Goal: Check status: Check status

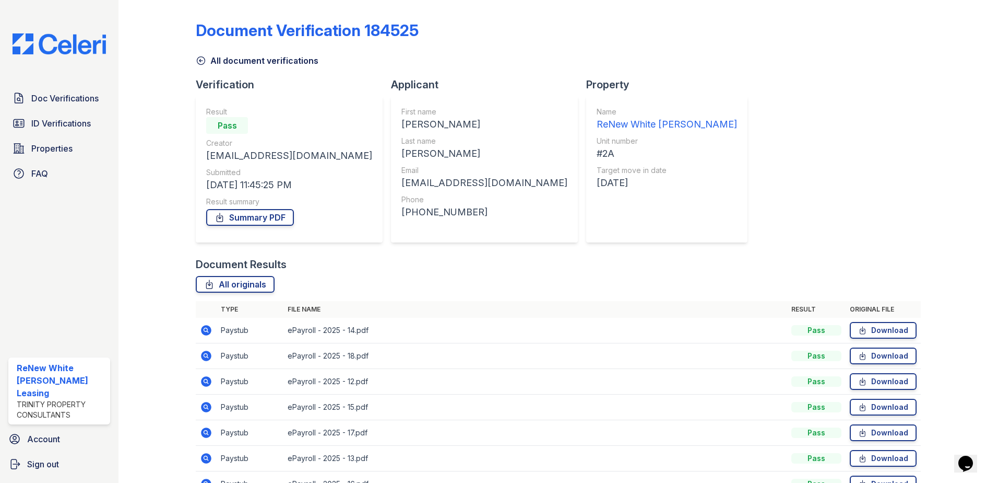
scroll to position [85, 0]
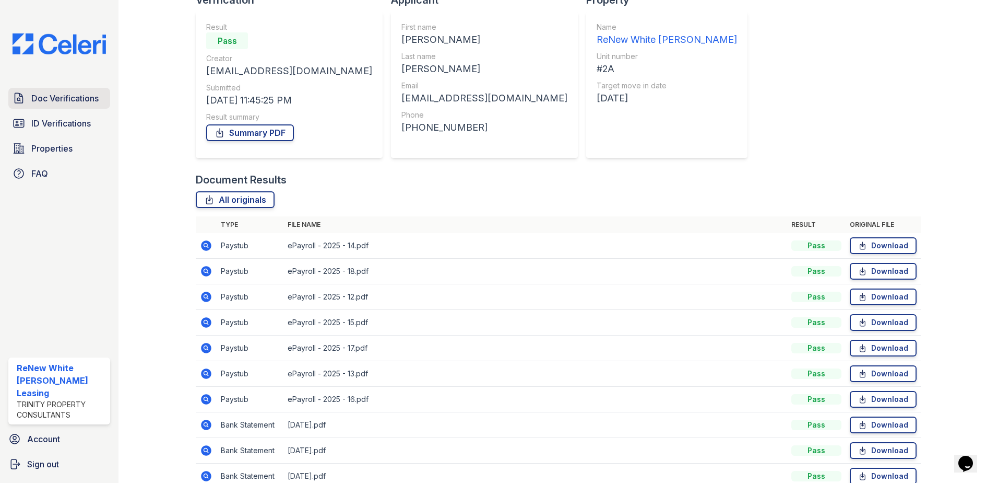
click at [35, 107] on link "Doc Verifications" at bounding box center [59, 98] width 102 height 21
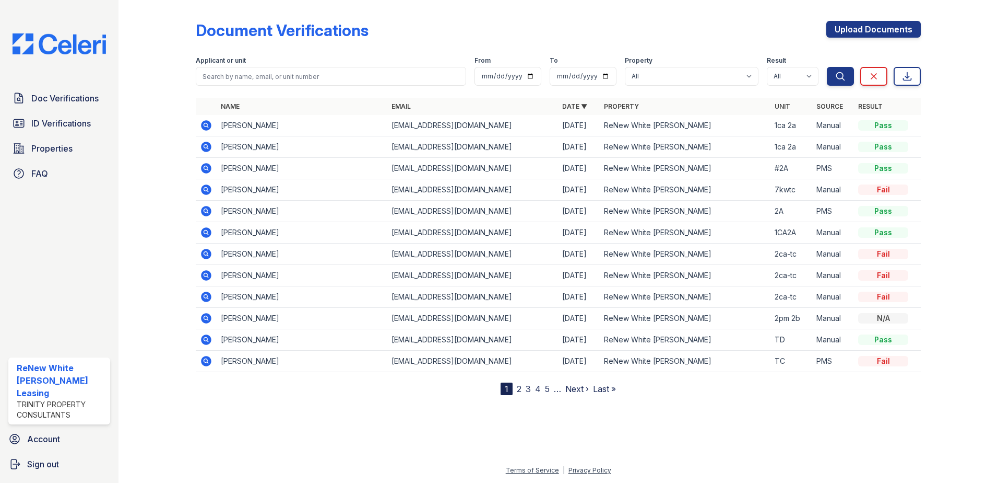
click at [208, 190] on icon at bounding box center [206, 189] width 10 height 10
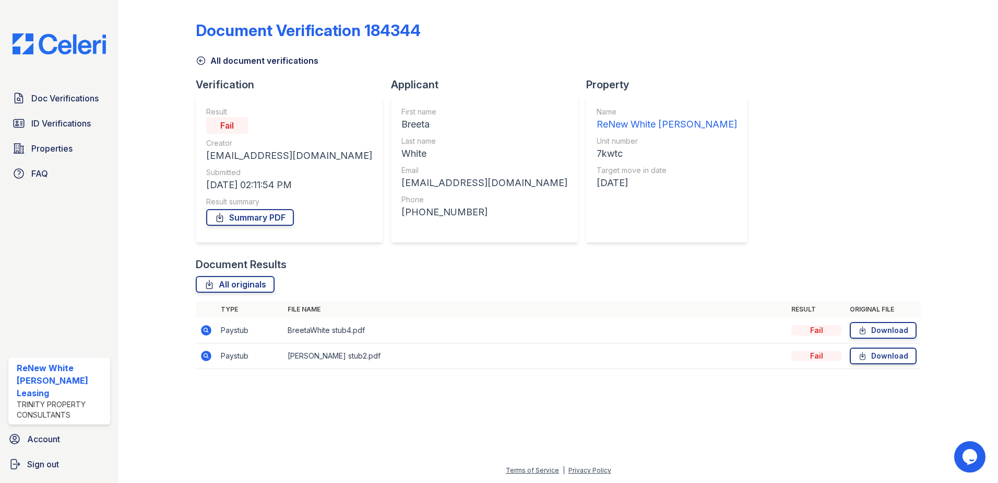
click at [208, 335] on icon at bounding box center [206, 330] width 13 height 13
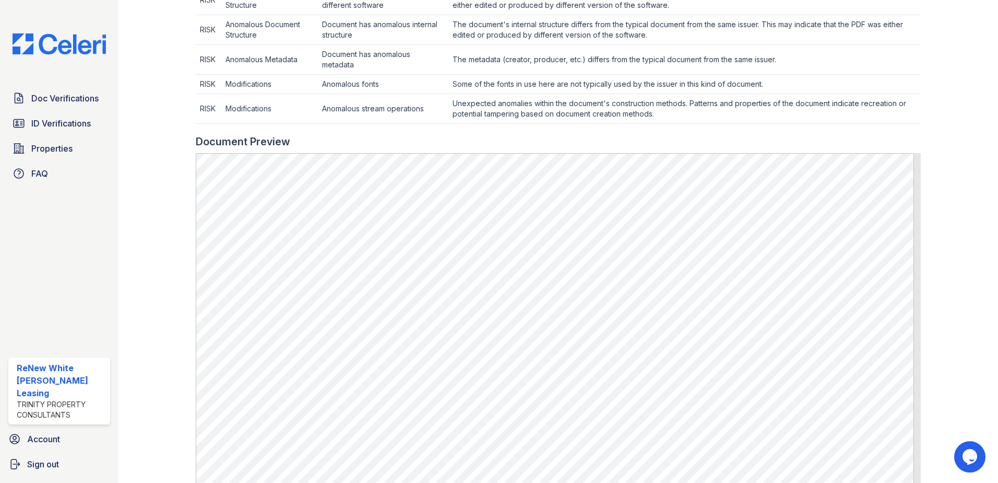
scroll to position [418, 0]
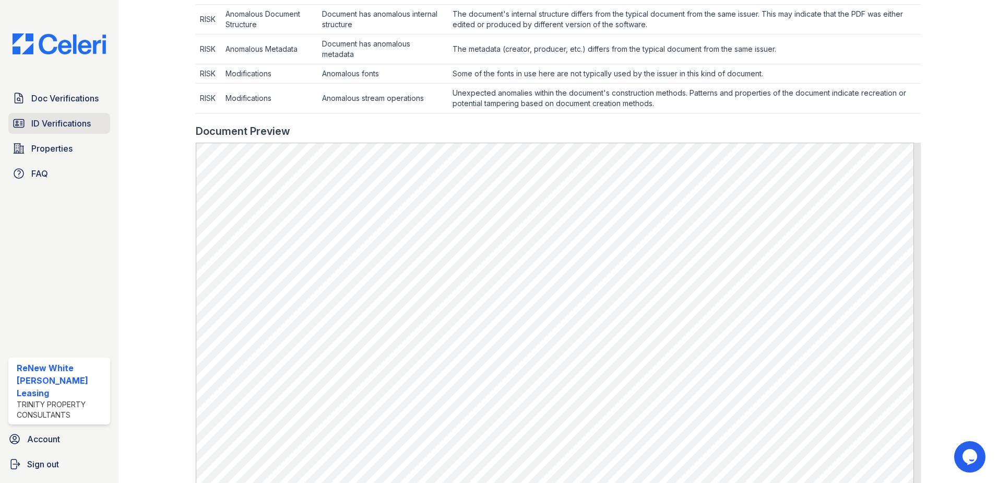
click at [45, 116] on link "ID Verifications" at bounding box center [59, 123] width 102 height 21
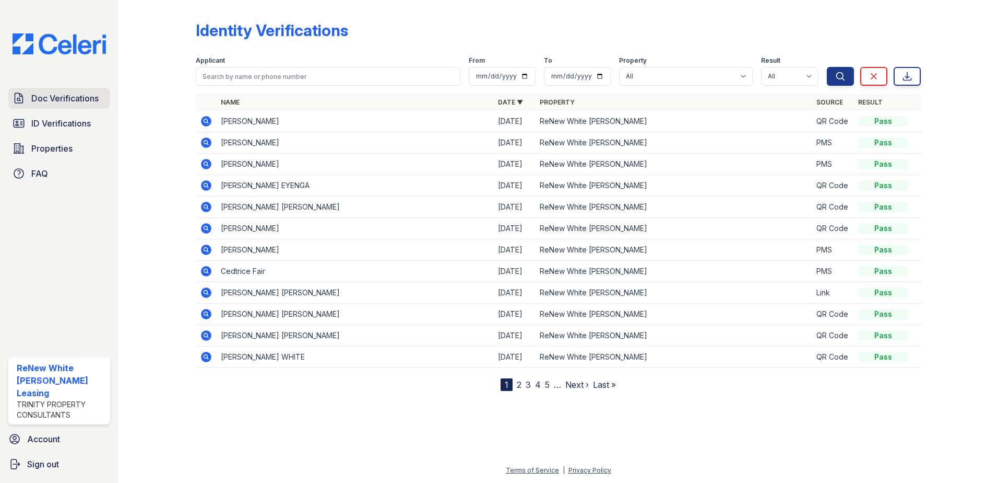
click at [41, 96] on span "Doc Verifications" at bounding box center [64, 98] width 67 height 13
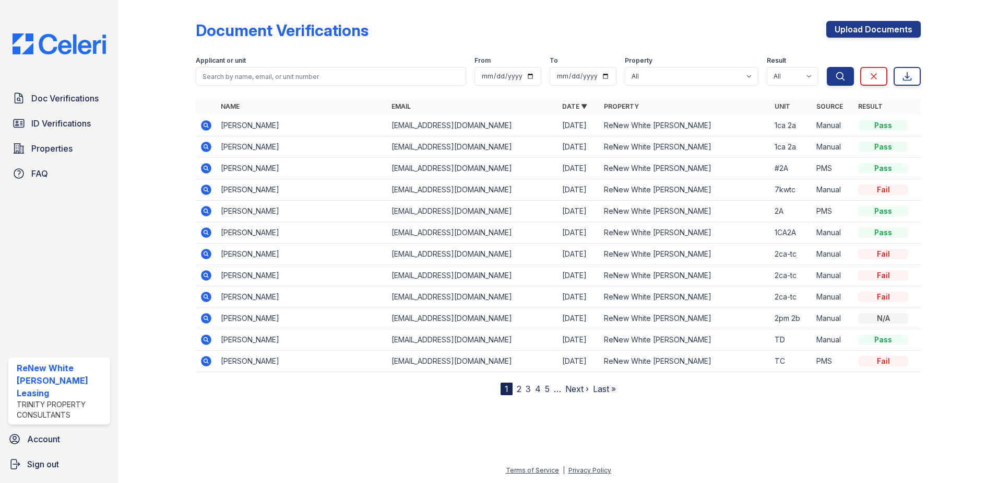
click at [205, 254] on icon at bounding box center [205, 253] width 3 height 3
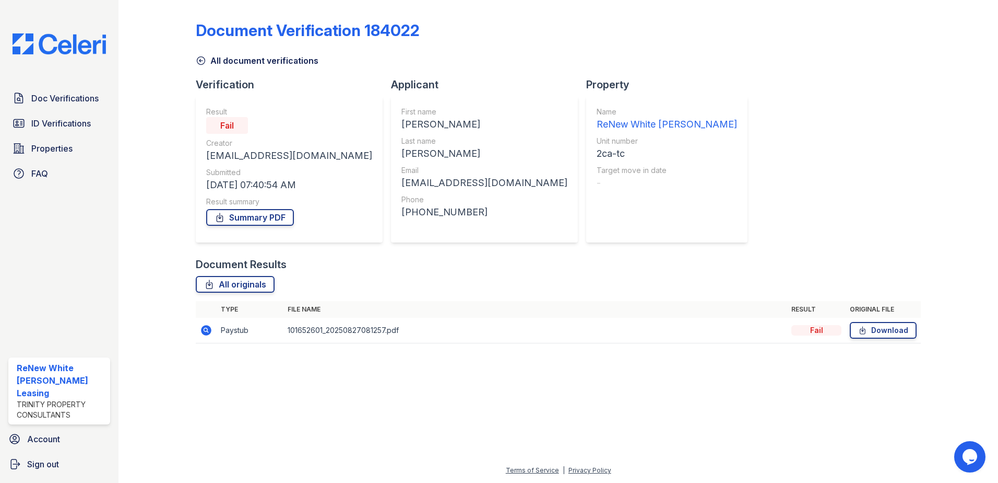
click at [207, 335] on icon at bounding box center [206, 330] width 13 height 13
